Goal: Communication & Community: Answer question/provide support

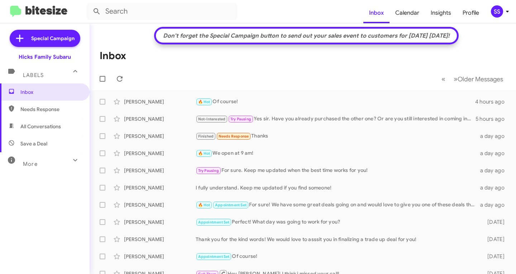
click at [29, 141] on span "Save a Deal" at bounding box center [33, 143] width 27 height 7
type input "in:not-interested"
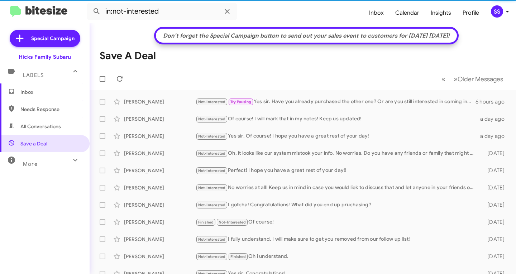
click at [39, 94] on span "Inbox" at bounding box center [50, 91] width 61 height 7
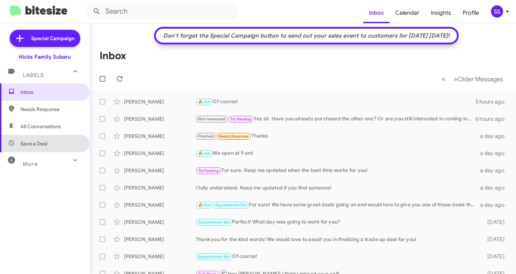
click at [51, 139] on span "Save a Deal" at bounding box center [45, 143] width 90 height 17
type input "in:not-interested"
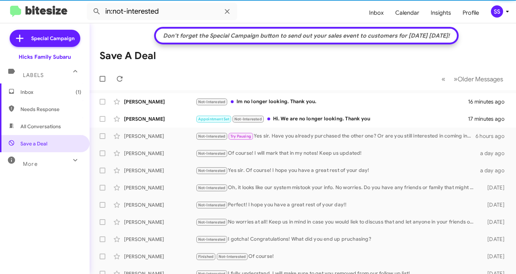
click at [52, 94] on span "Inbox (1)" at bounding box center [50, 91] width 61 height 7
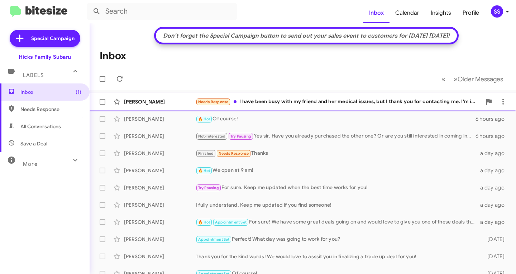
click at [284, 101] on div "Needs Response I have been busy with my friend and her medical issues, but I th…" at bounding box center [339, 102] width 286 height 8
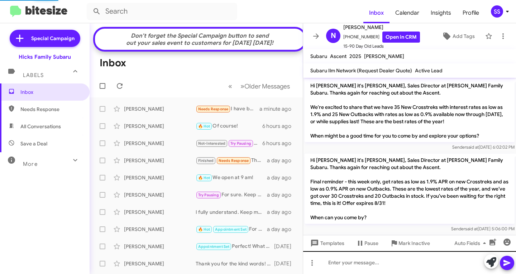
scroll to position [453, 0]
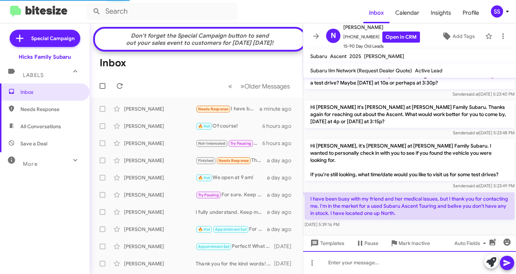
click at [376, 260] on div at bounding box center [409, 262] width 213 height 23
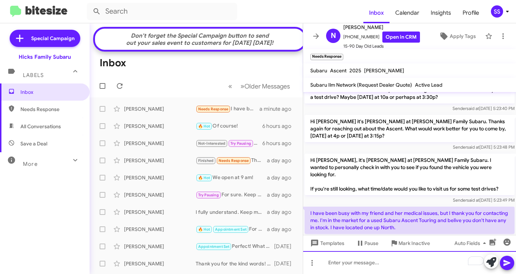
scroll to position [467, 0]
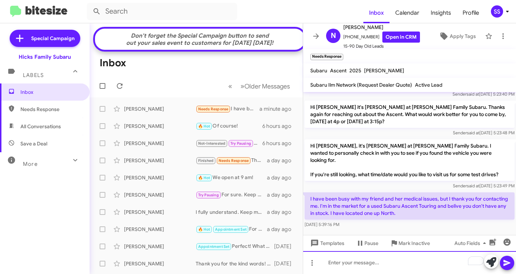
click at [363, 266] on div "To enrich screen reader interactions, please activate Accessibility in Grammarl…" at bounding box center [409, 262] width 213 height 23
click at [362, 267] on div "To enrich screen reader interactions, please activate Accessibility in Grammarl…" at bounding box center [409, 262] width 213 height 23
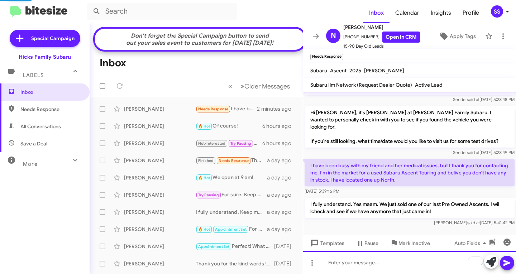
scroll to position [486, 0]
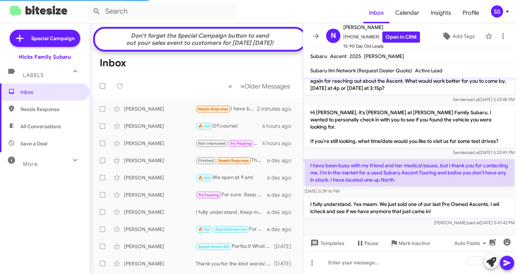
click at [42, 143] on span "Save a Deal" at bounding box center [33, 143] width 27 height 7
type input "in:not-interested"
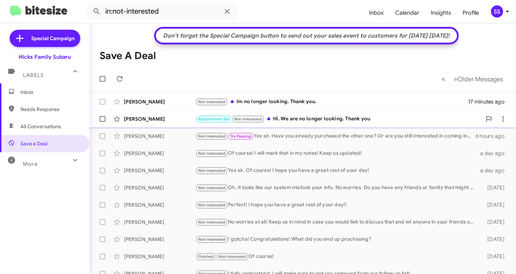
click at [314, 117] on div "Appointment Set Not-Interested Hi. We are no longer looking. Thank you" at bounding box center [339, 119] width 286 height 8
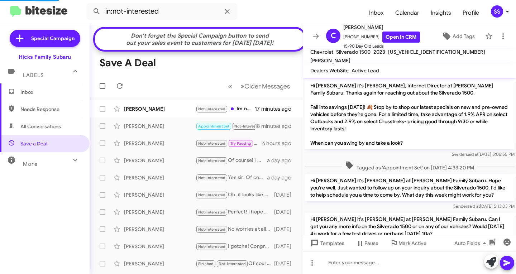
scroll to position [111, 0]
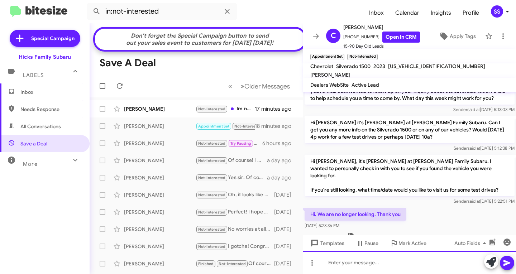
click at [361, 265] on div at bounding box center [409, 262] width 213 height 23
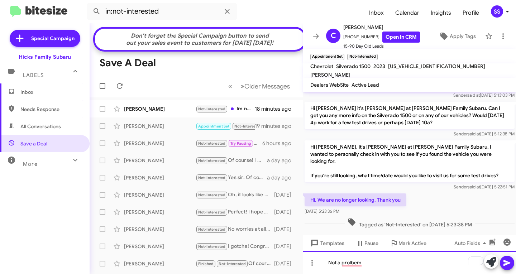
click at [393, 261] on div "Not a prolbem" at bounding box center [409, 262] width 213 height 23
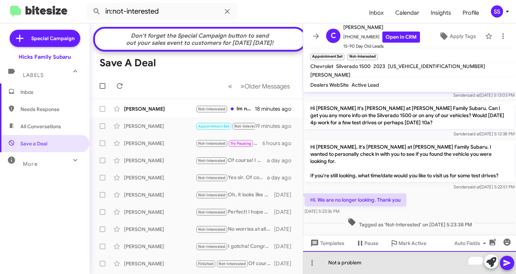
click at [374, 268] on div "Not a problem" at bounding box center [409, 262] width 213 height 23
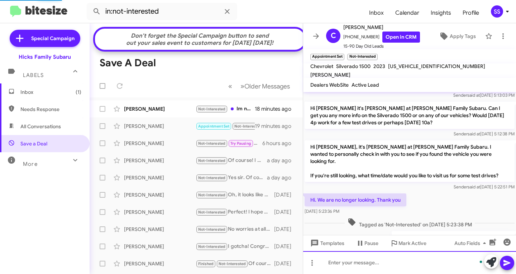
scroll to position [152, 0]
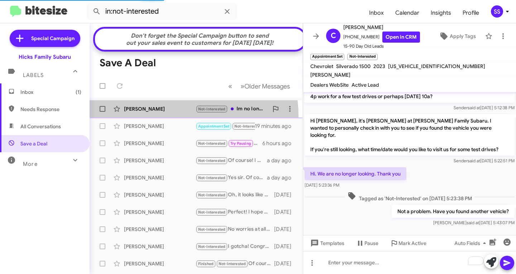
click at [168, 116] on div "[PERSON_NAME] Not-Interested Im no longer looking. Thank you. 18 minutes ago" at bounding box center [196, 109] width 202 height 14
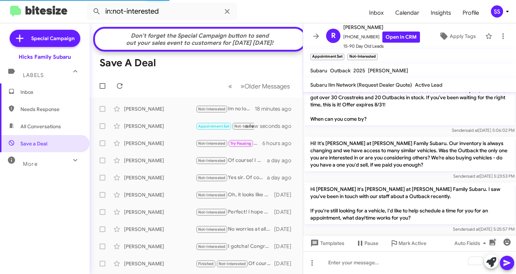
scroll to position [523, 0]
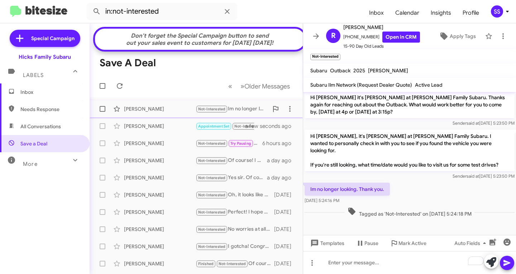
click at [165, 112] on div "[PERSON_NAME]" at bounding box center [160, 108] width 72 height 7
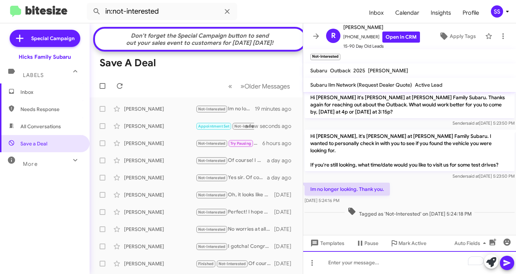
click at [365, 265] on div "To enrich screen reader interactions, please activate Accessibility in Grammarl…" at bounding box center [409, 262] width 213 height 23
click at [389, 262] on div "Not a problem." at bounding box center [409, 262] width 213 height 23
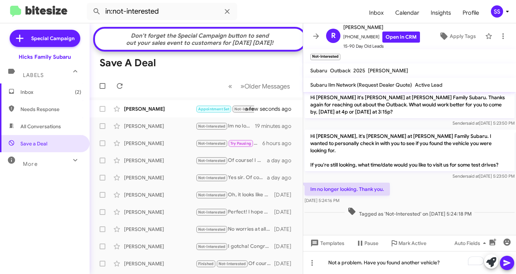
click at [506, 263] on icon at bounding box center [507, 263] width 9 height 9
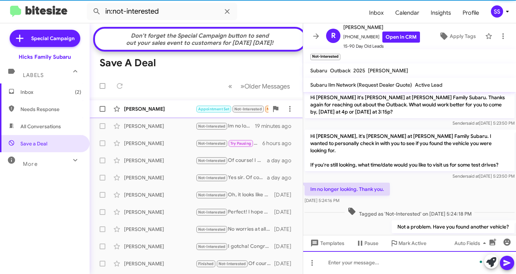
scroll to position [549, 0]
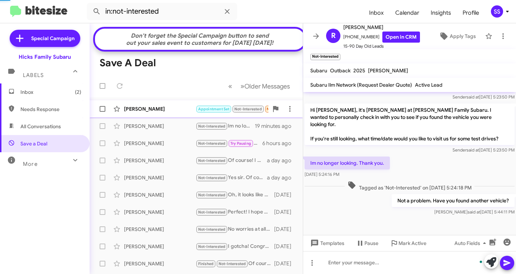
click at [147, 112] on div "[PERSON_NAME]" at bounding box center [160, 108] width 72 height 7
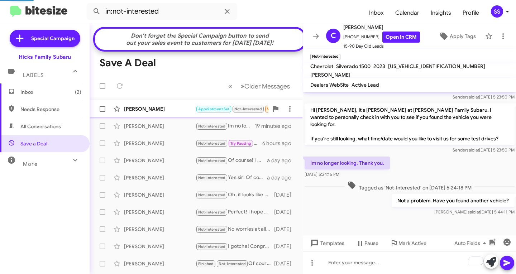
scroll to position [178, 0]
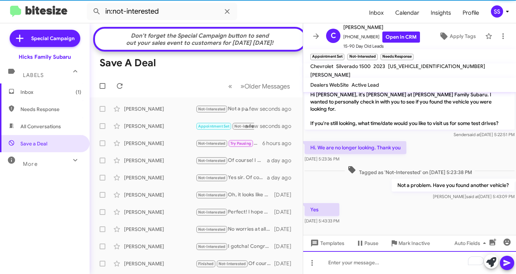
click at [366, 262] on div "To enrich screen reader interactions, please activate Accessibility in Grammarl…" at bounding box center [409, 262] width 213 height 23
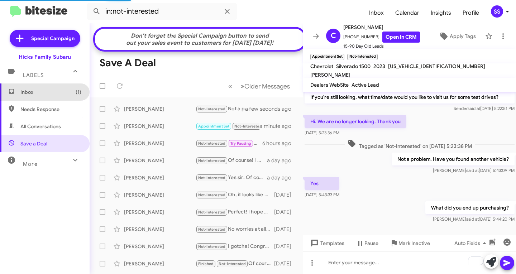
click at [57, 95] on span "Inbox (1)" at bounding box center [50, 91] width 61 height 7
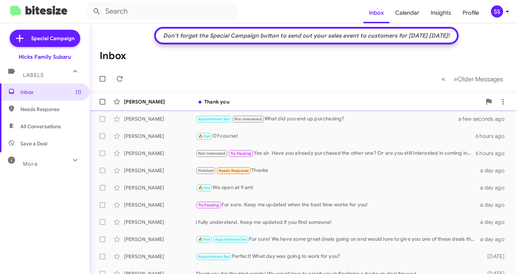
click at [246, 97] on div "[PERSON_NAME] Thank you a minute ago" at bounding box center [302, 102] width 415 height 14
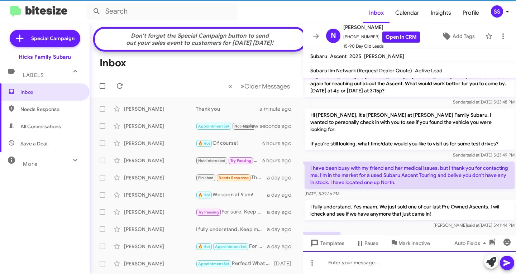
click at [409, 255] on div at bounding box center [409, 262] width 213 height 23
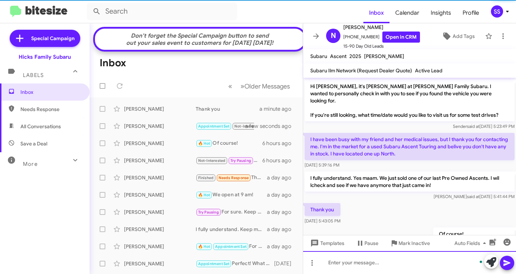
scroll to position [538, 0]
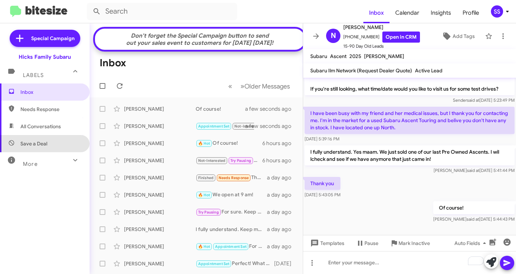
click at [51, 142] on span "Save a Deal" at bounding box center [45, 143] width 90 height 17
type input "in:not-interested"
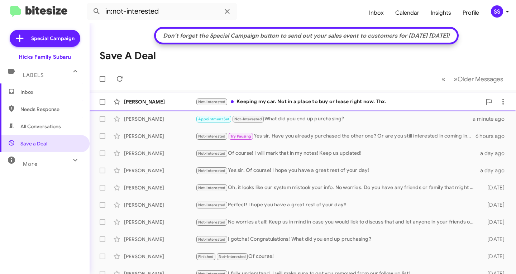
click at [270, 97] on div "[PERSON_NAME] Not-Interested Keeping my car. Not in a place to buy or lease rig…" at bounding box center [302, 102] width 415 height 14
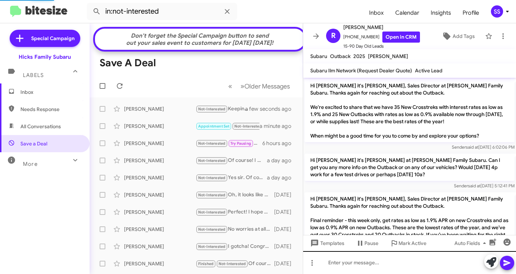
scroll to position [561, 0]
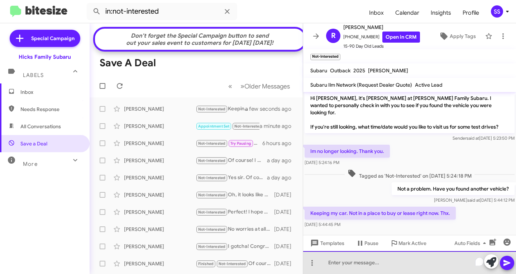
click at [383, 272] on div "To enrich screen reader interactions, please activate Accessibility in Grammarl…" at bounding box center [409, 262] width 213 height 23
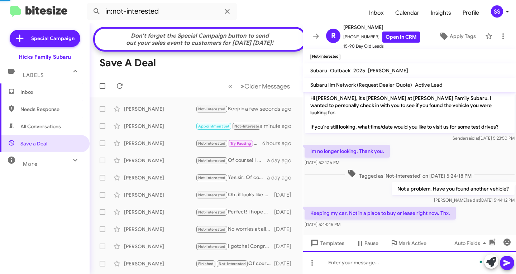
scroll to position [601, 0]
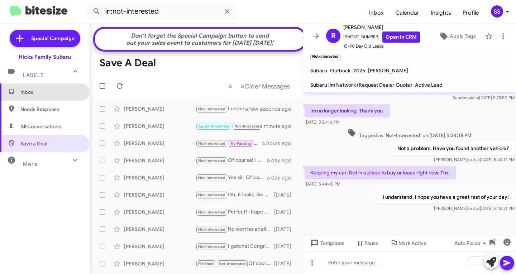
click at [44, 97] on span "Inbox" at bounding box center [45, 91] width 90 height 17
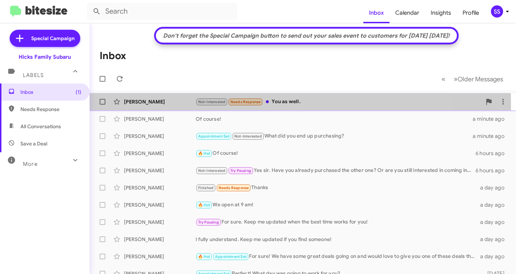
click at [162, 105] on div "[PERSON_NAME]" at bounding box center [160, 101] width 72 height 7
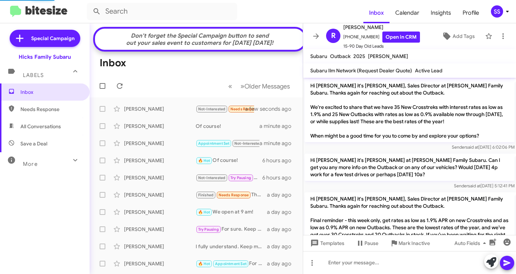
scroll to position [613, 0]
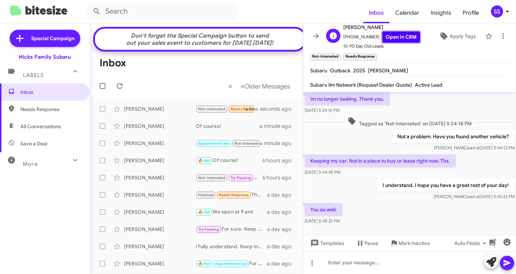
click at [387, 39] on link "Open in CRM" at bounding box center [401, 37] width 38 height 11
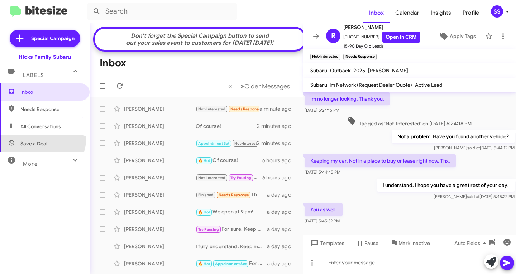
click at [31, 137] on span "Save a Deal" at bounding box center [45, 143] width 90 height 17
type input "in:not-interested"
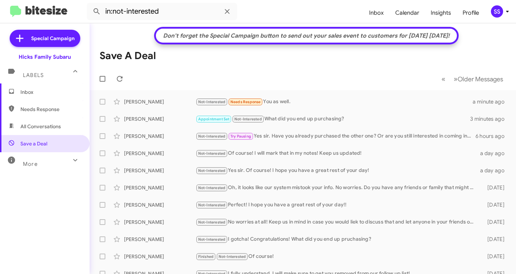
click at [42, 92] on span "Inbox" at bounding box center [50, 91] width 61 height 7
